Goal: Task Accomplishment & Management: Use online tool/utility

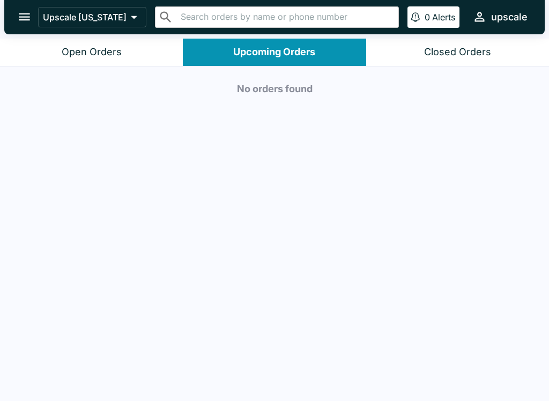
click at [126, 13] on icon at bounding box center [133, 17] width 15 height 15
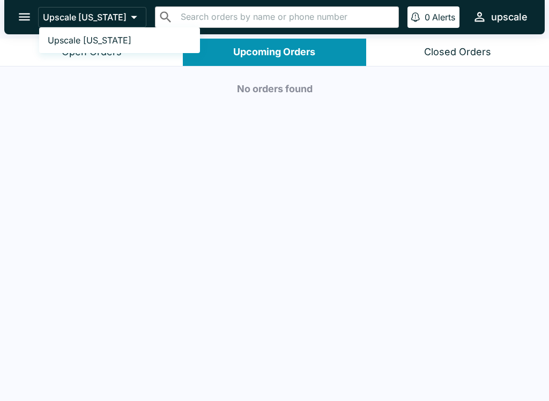
click at [477, 169] on div at bounding box center [274, 200] width 549 height 401
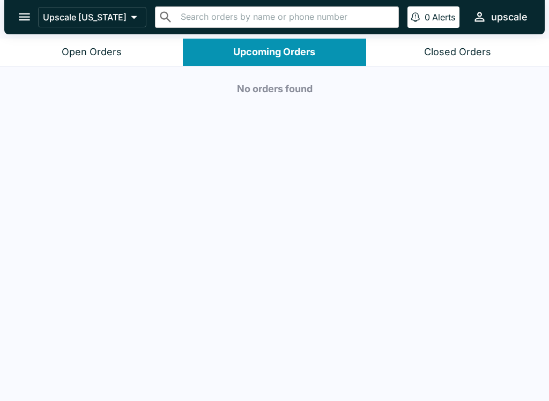
click at [78, 153] on div "No orders found" at bounding box center [274, 234] width 549 height 337
click at [79, 40] on button "Open Orders" at bounding box center [91, 52] width 183 height 27
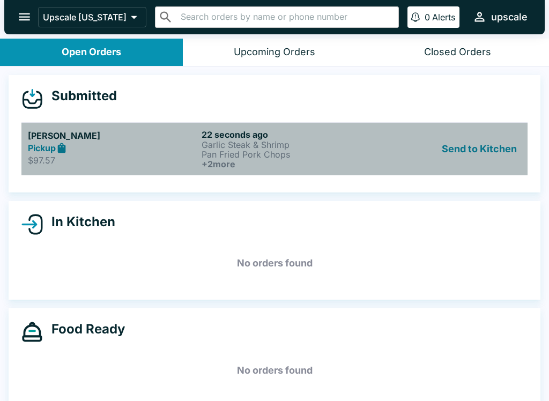
click at [340, 152] on p "Pan Fried Pork Chops" at bounding box center [285, 154] width 169 height 10
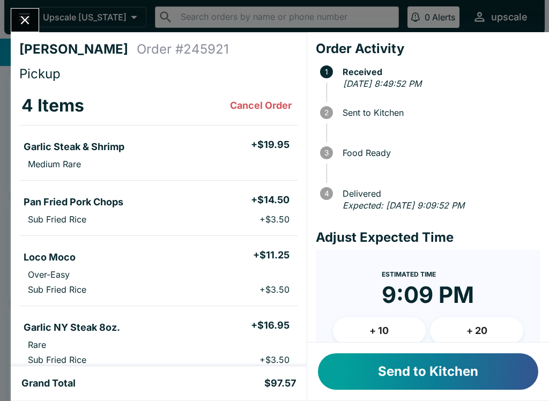
click at [398, 382] on button "Send to Kitchen" at bounding box center [428, 371] width 220 height 36
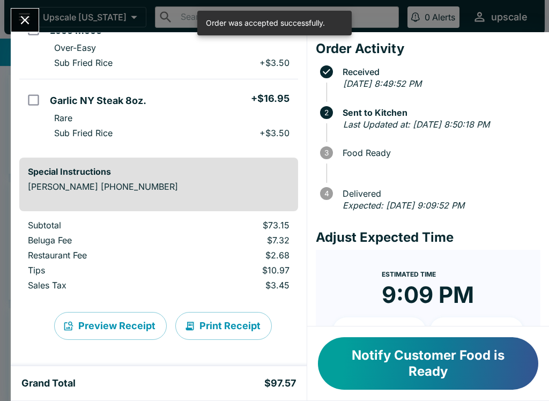
scroll to position [227, 0]
click at [225, 328] on button "Print Receipt" at bounding box center [223, 326] width 96 height 28
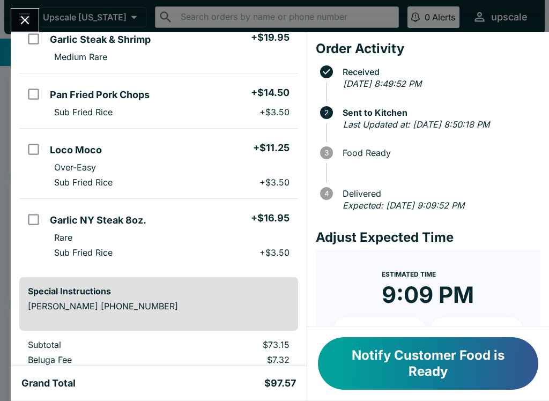
scroll to position [110, 0]
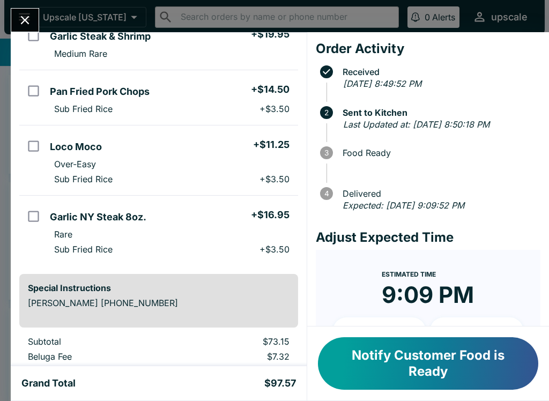
click at [24, 28] on button "Close" at bounding box center [24, 20] width 27 height 23
